Goal: Transaction & Acquisition: Purchase product/service

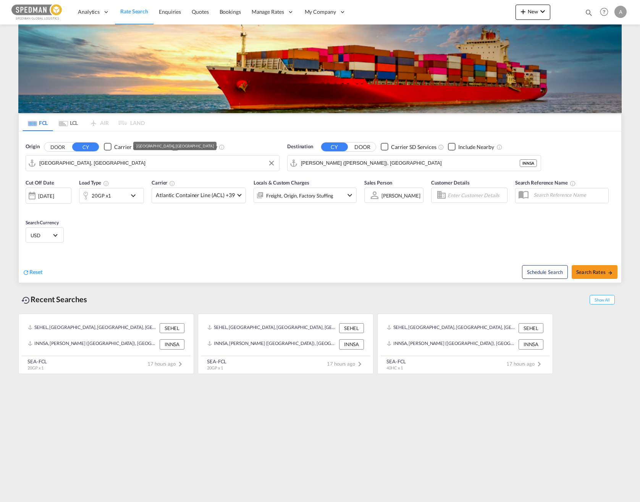
click at [127, 162] on input "[GEOGRAPHIC_DATA], [GEOGRAPHIC_DATA]" at bounding box center [157, 162] width 236 height 11
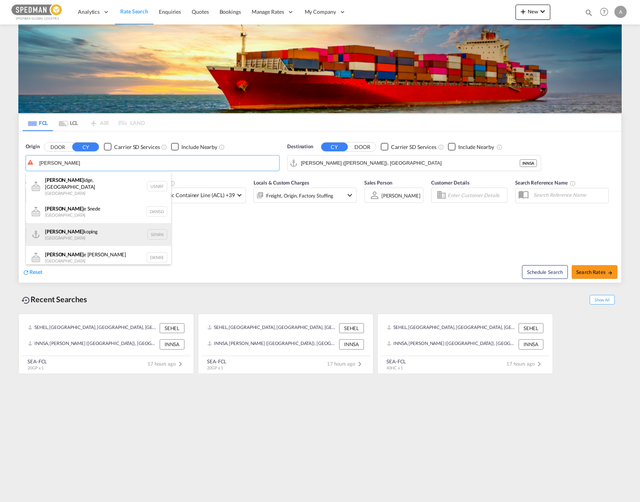
click at [53, 229] on div "Norr koping Sweden SENRK" at bounding box center [98, 234] width 145 height 23
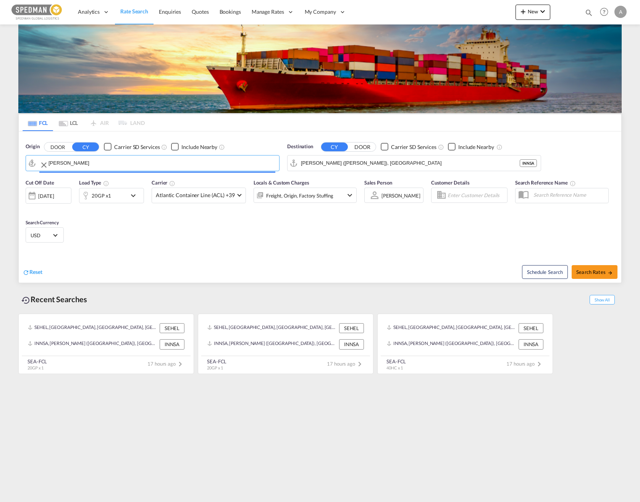
type input "Norrkoping, SENRK"
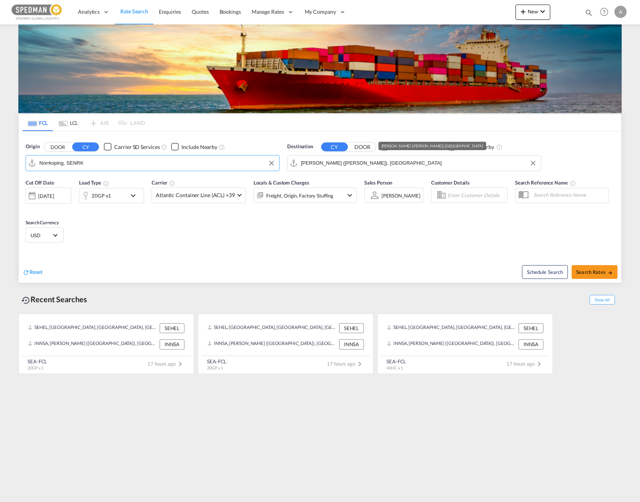
click at [389, 159] on input "[PERSON_NAME] ([PERSON_NAME]), [GEOGRAPHIC_DATA]" at bounding box center [419, 162] width 236 height 11
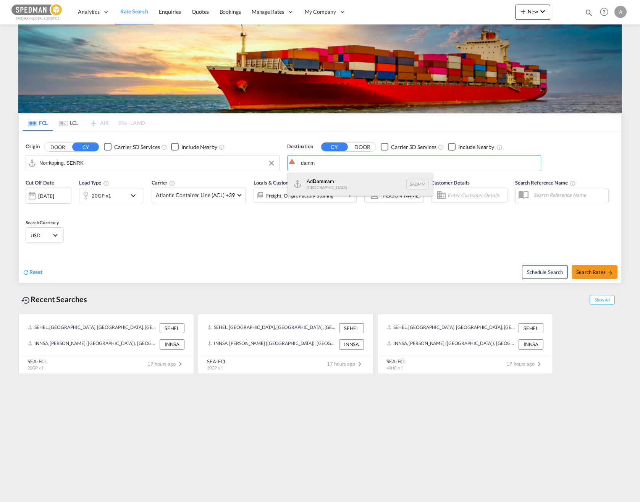
click at [345, 181] on div "Ad Damm am [GEOGRAPHIC_DATA] [GEOGRAPHIC_DATA]" at bounding box center [359, 184] width 145 height 23
type input "Ad Dammam, SADMM"
click at [140, 197] on md-icon "icon-chevron-down" at bounding box center [135, 195] width 13 height 9
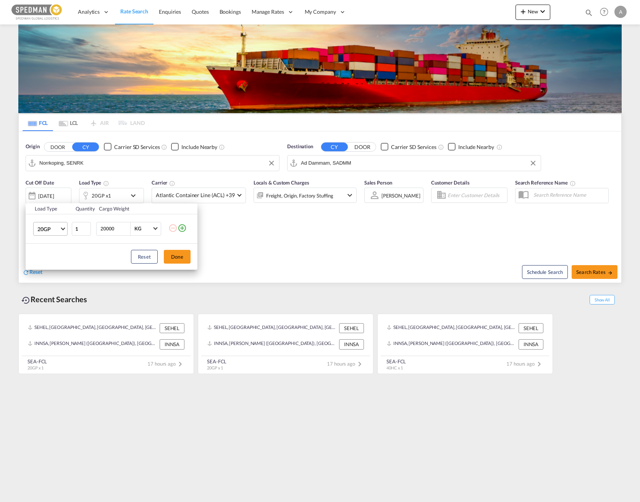
click at [62, 230] on md-select-value "20GP" at bounding box center [52, 228] width 31 height 13
click at [50, 261] on div "40HC" at bounding box center [44, 265] width 14 height 8
click at [171, 258] on button "Done" at bounding box center [177, 257] width 27 height 14
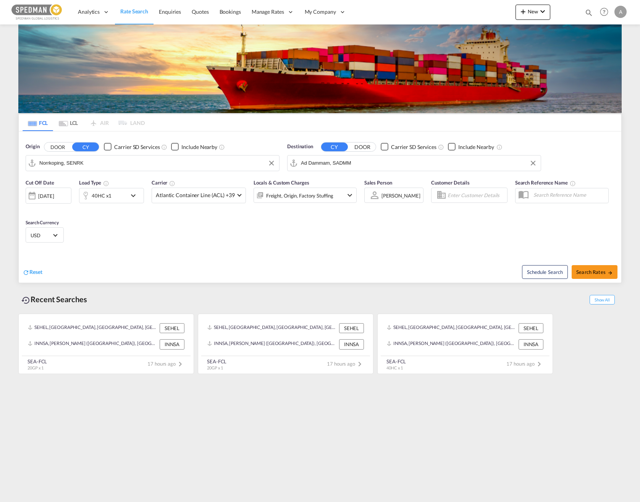
click at [399, 248] on div "Cut Off Date [DATE] [DATE] Load Type 40HC x1 Carrier Atlantic Container Line (A…" at bounding box center [320, 212] width 602 height 74
click at [583, 270] on span "Search Rates" at bounding box center [594, 272] width 37 height 6
type input "SENRK to SADMM / [DATE]"
